Goal: Find specific page/section: Find specific page/section

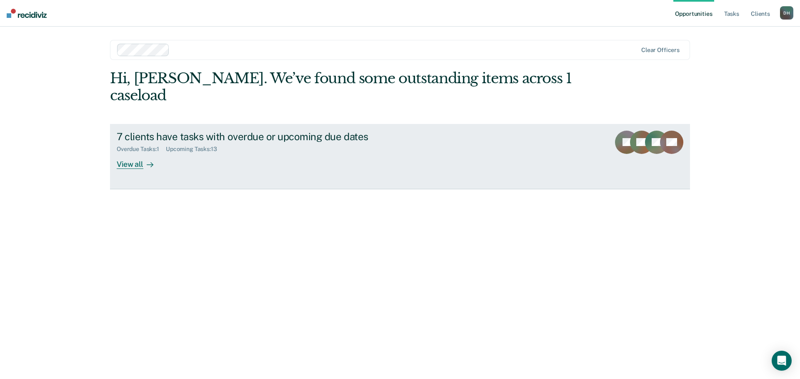
click at [134, 153] on div "View all" at bounding box center [140, 161] width 47 height 16
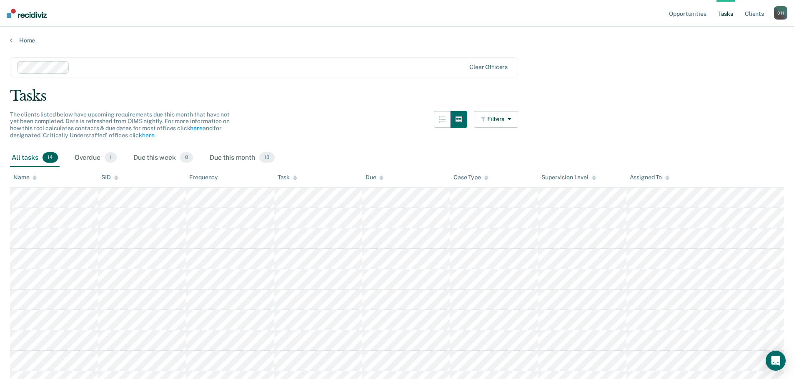
click at [22, 179] on div "Name" at bounding box center [24, 177] width 23 height 7
click at [26, 179] on div "Name" at bounding box center [24, 177] width 23 height 7
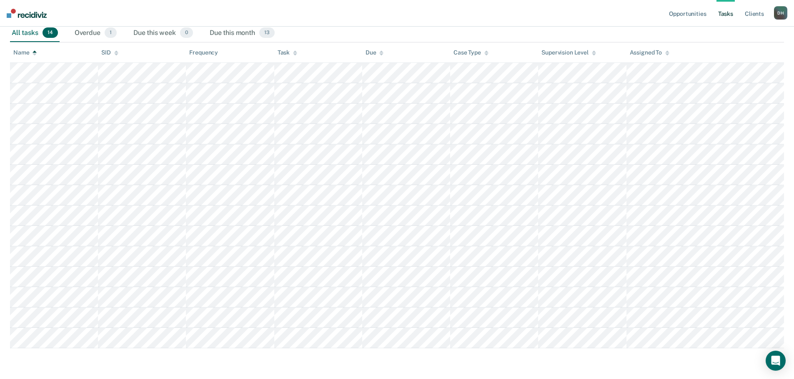
scroll to position [152, 0]
